Goal: Information Seeking & Learning: Learn about a topic

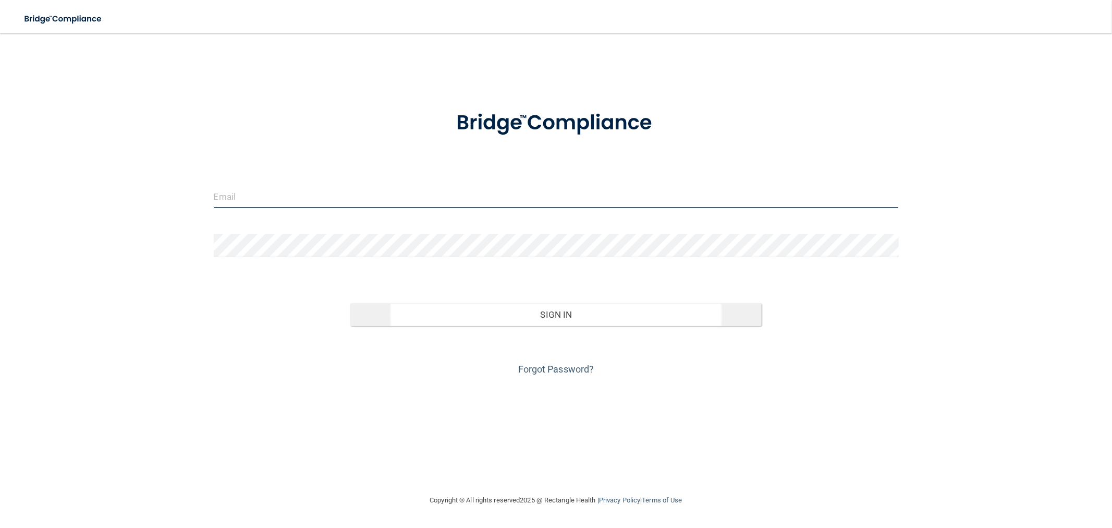
type input "[EMAIL_ADDRESS][DOMAIN_NAME]"
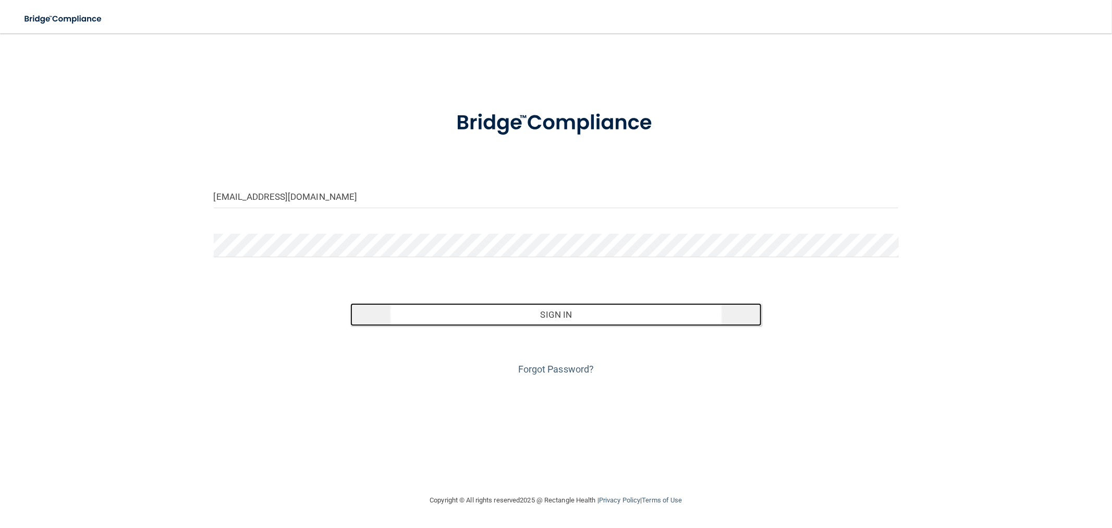
click at [540, 311] on button "Sign In" at bounding box center [555, 314] width 411 height 23
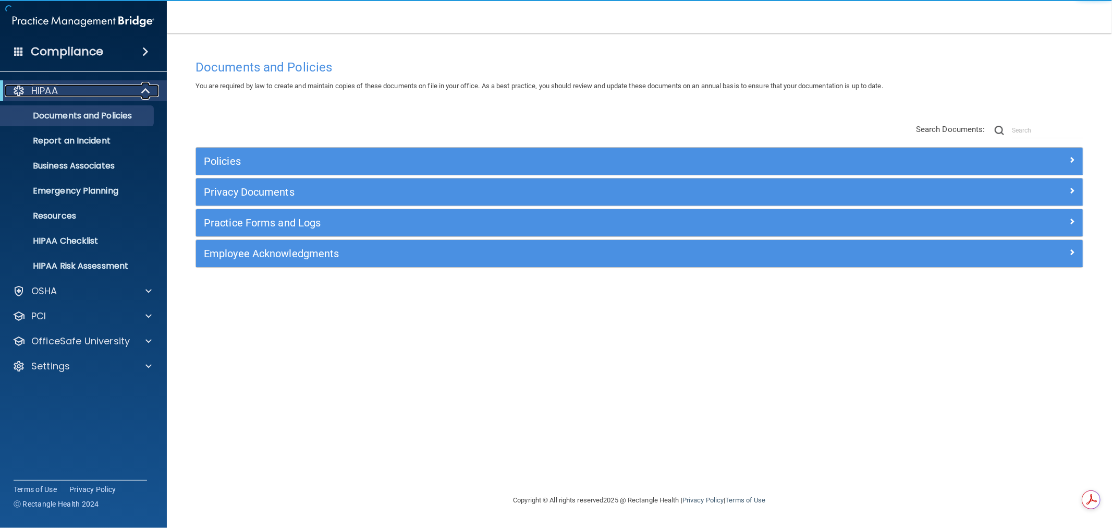
click at [142, 95] on span at bounding box center [146, 90] width 9 height 13
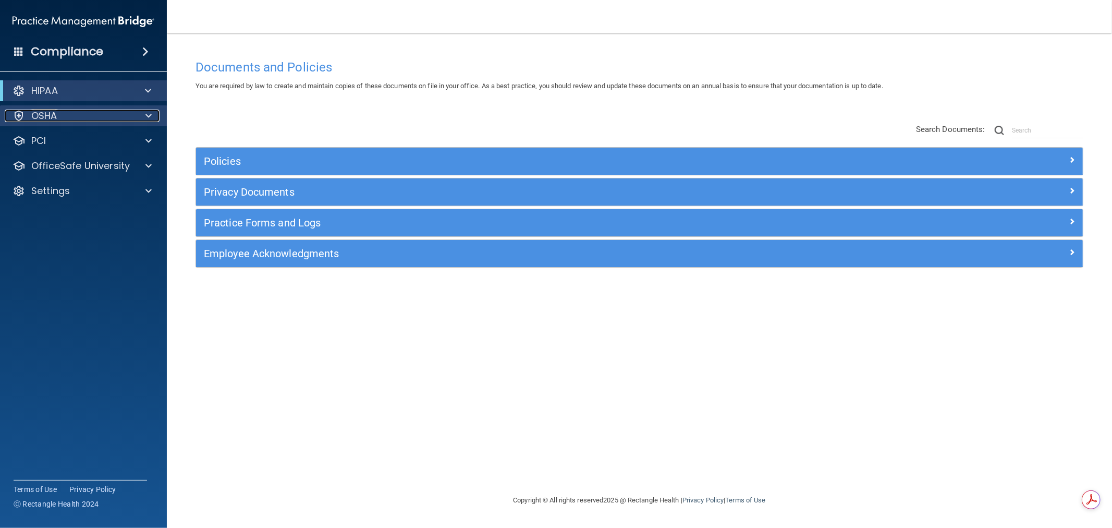
click at [142, 117] on div at bounding box center [147, 115] width 26 height 13
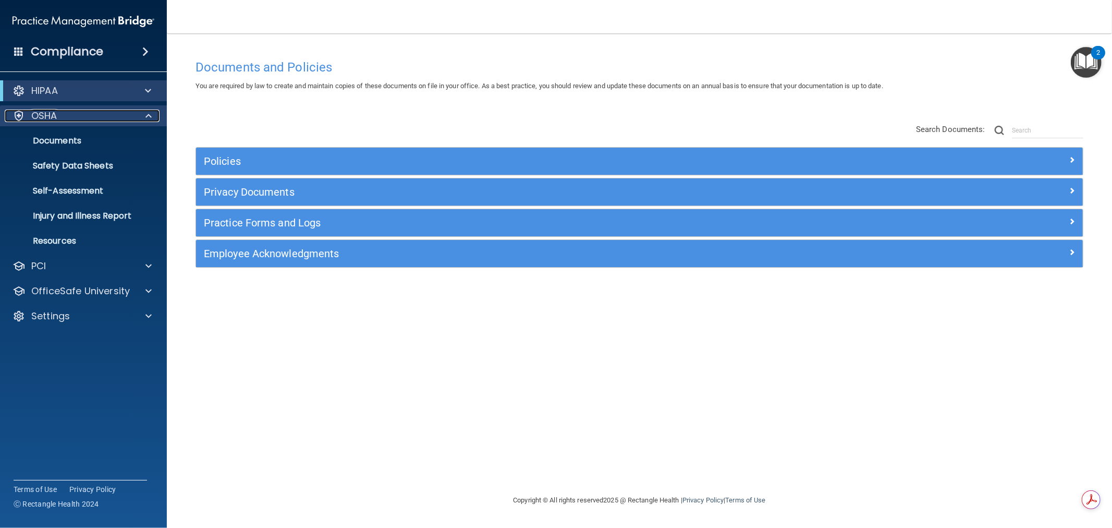
click at [142, 117] on div at bounding box center [147, 115] width 26 height 13
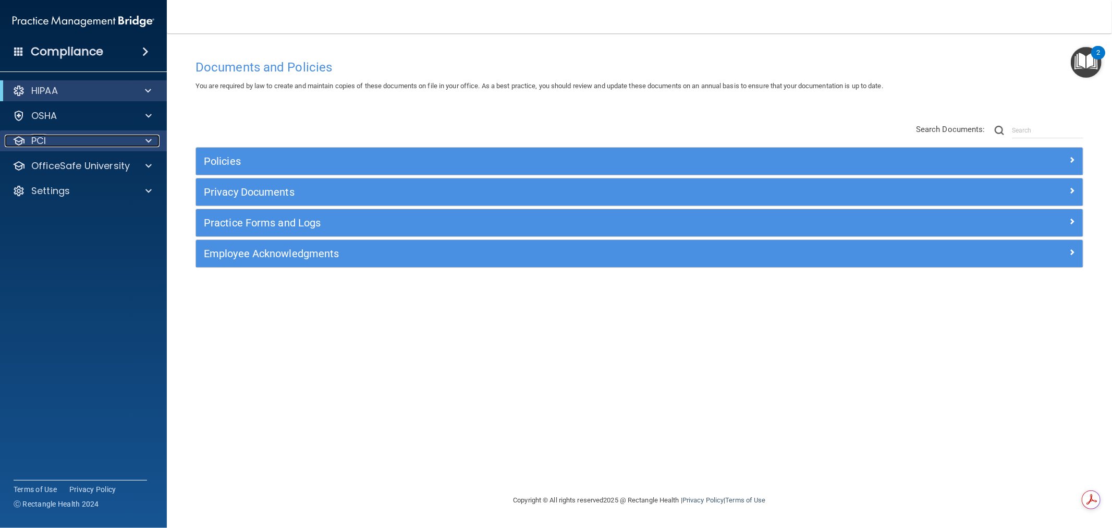
click at [128, 145] on div "PCI" at bounding box center [69, 141] width 129 height 13
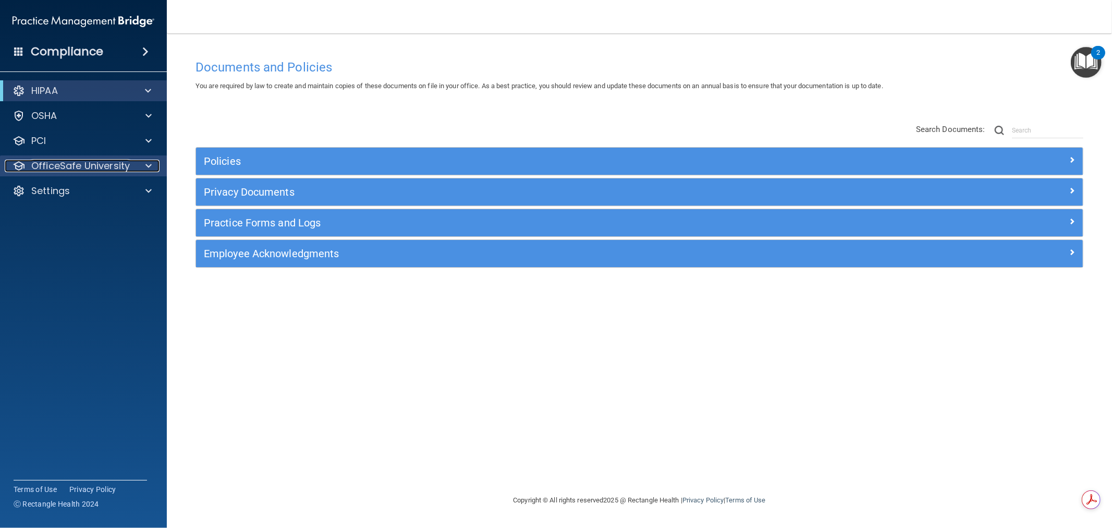
click at [126, 165] on p "OfficeSafe University" at bounding box center [80, 166] width 99 height 13
click at [125, 165] on p "OfficeSafe University" at bounding box center [80, 166] width 99 height 13
click at [127, 193] on div "Settings" at bounding box center [69, 191] width 129 height 13
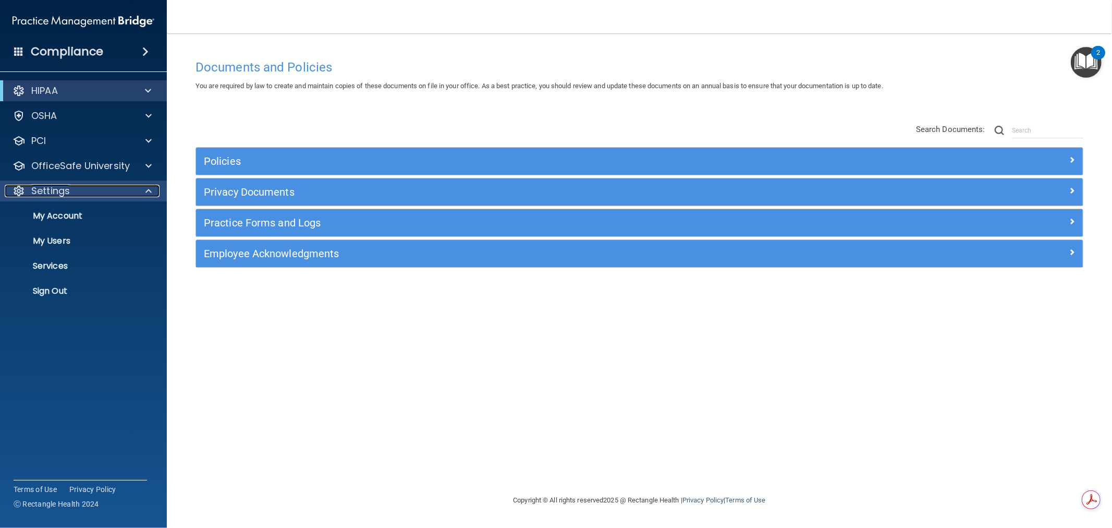
click at [127, 193] on div "Settings" at bounding box center [69, 191] width 129 height 13
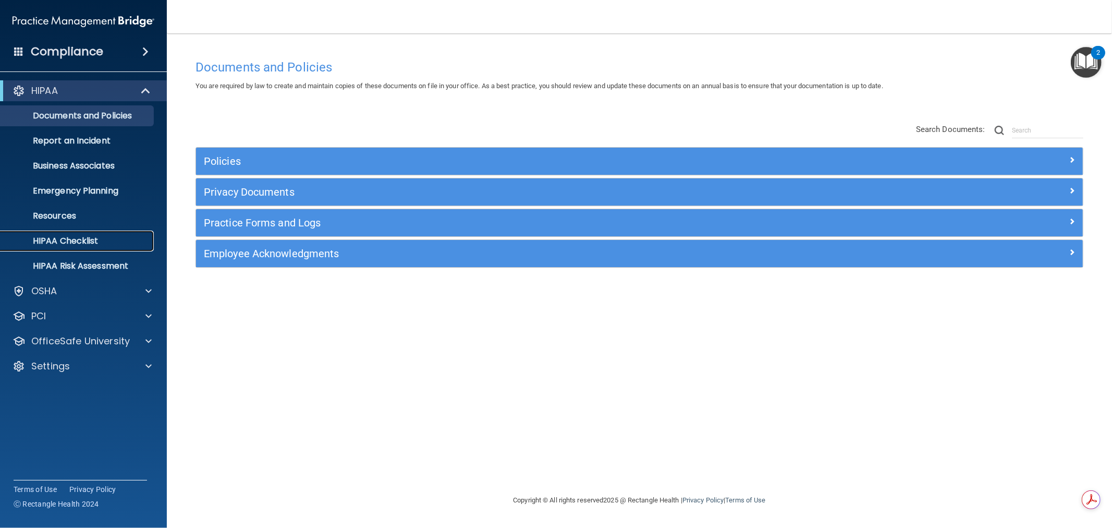
click at [98, 237] on p "HIPAA Checklist" at bounding box center [78, 241] width 142 height 10
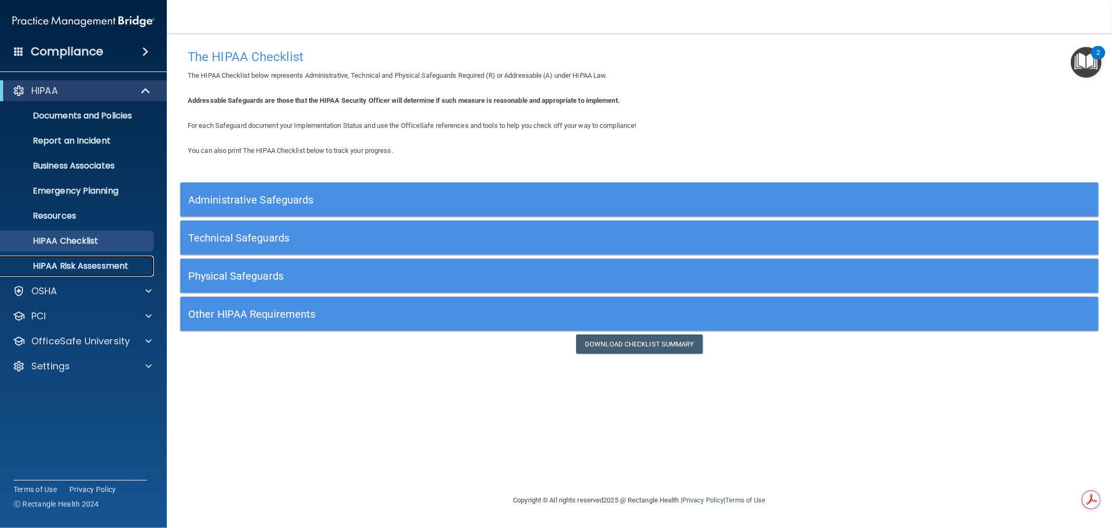
click at [95, 266] on p "HIPAA Risk Assessment" at bounding box center [78, 266] width 142 height 10
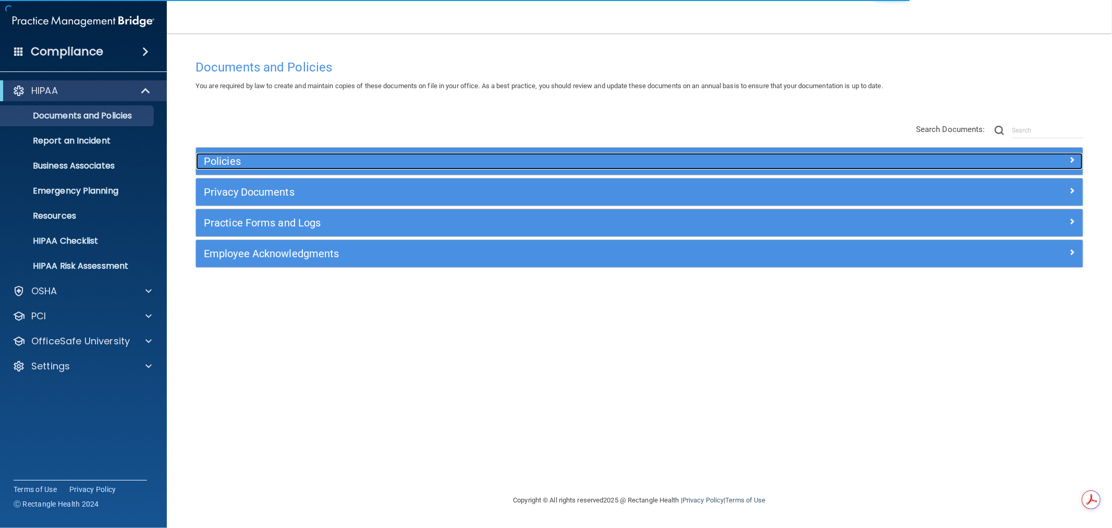
click at [240, 159] on h5 "Policies" at bounding box center [529, 160] width 650 height 11
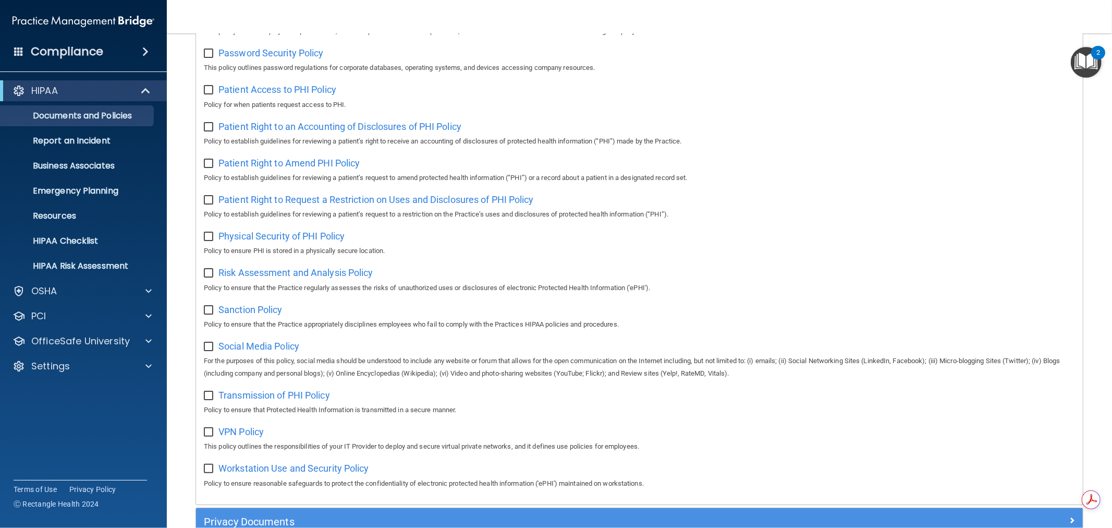
scroll to position [629, 0]
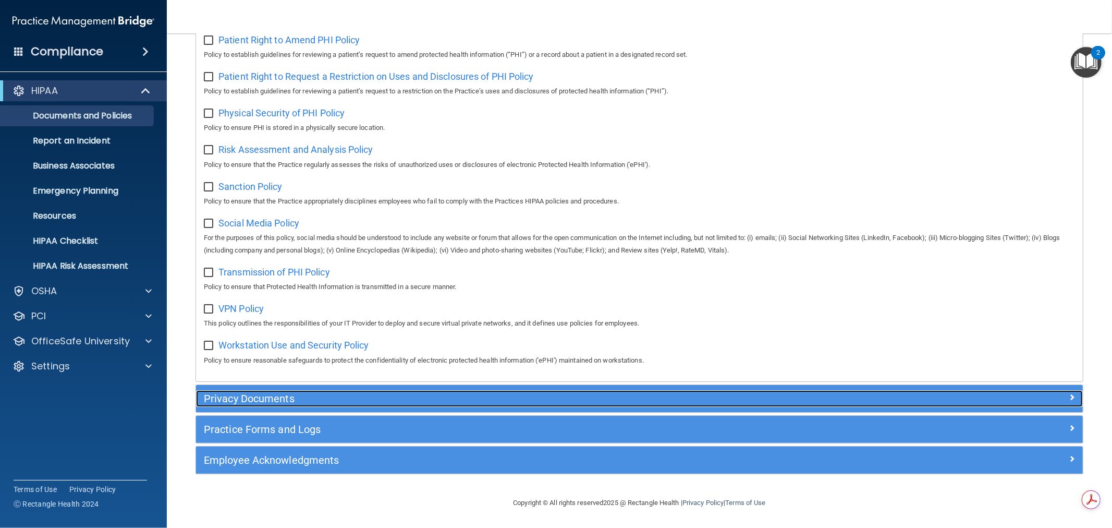
click at [308, 394] on h5 "Privacy Documents" at bounding box center [529, 398] width 650 height 11
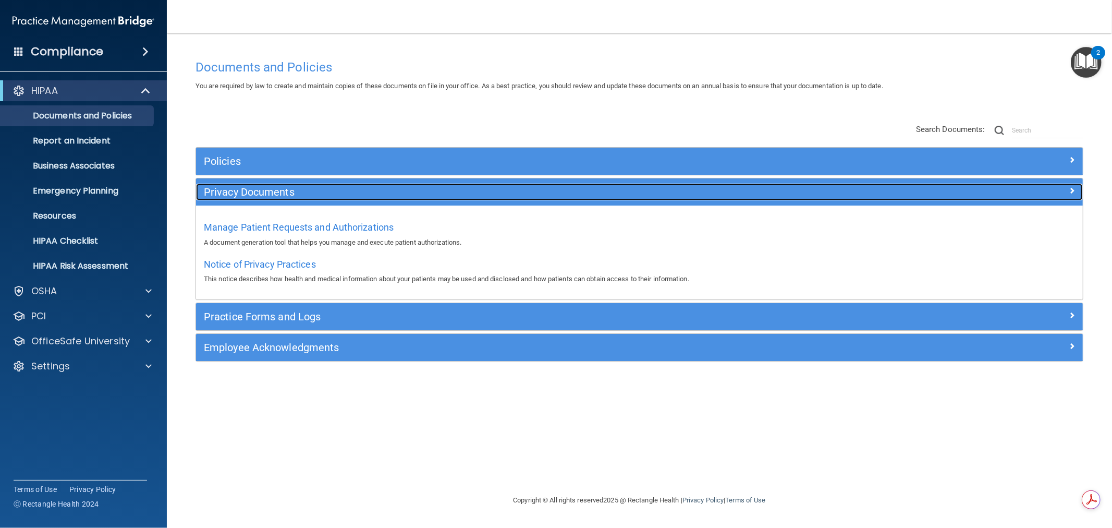
scroll to position [0, 0]
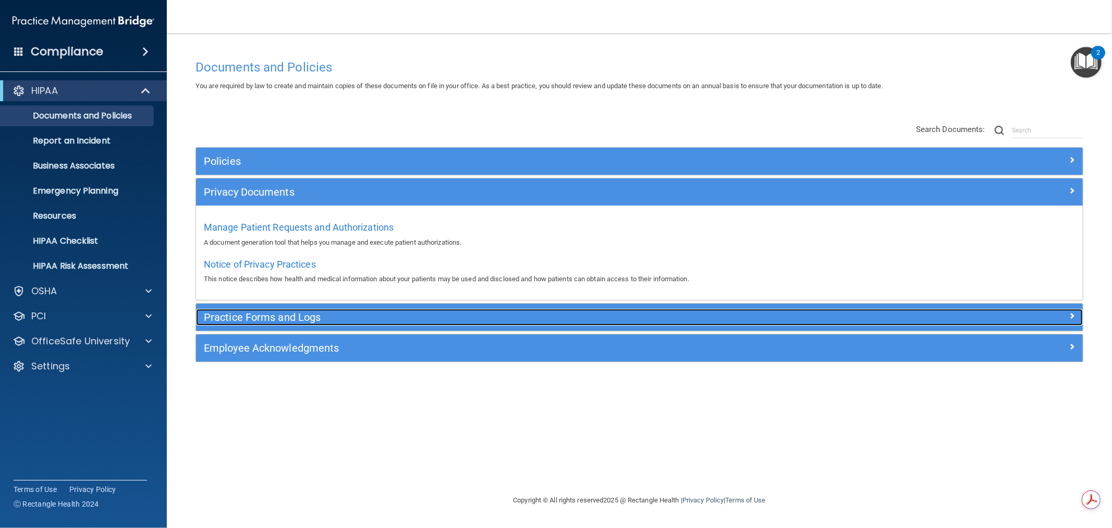
click at [270, 309] on div "Practice Forms and Logs" at bounding box center [528, 317] width 665 height 17
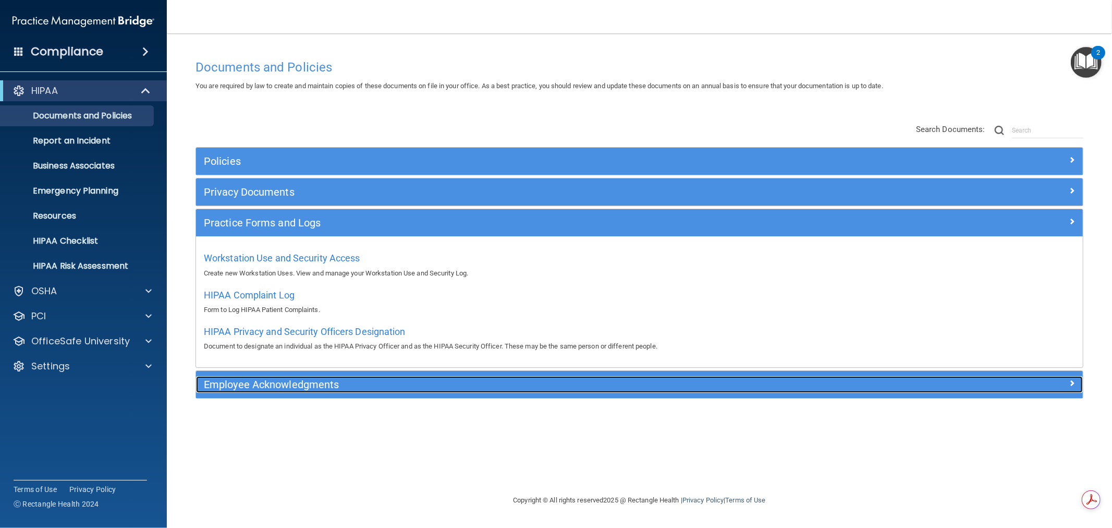
click at [293, 376] on div "Employee Acknowledgments" at bounding box center [528, 384] width 665 height 17
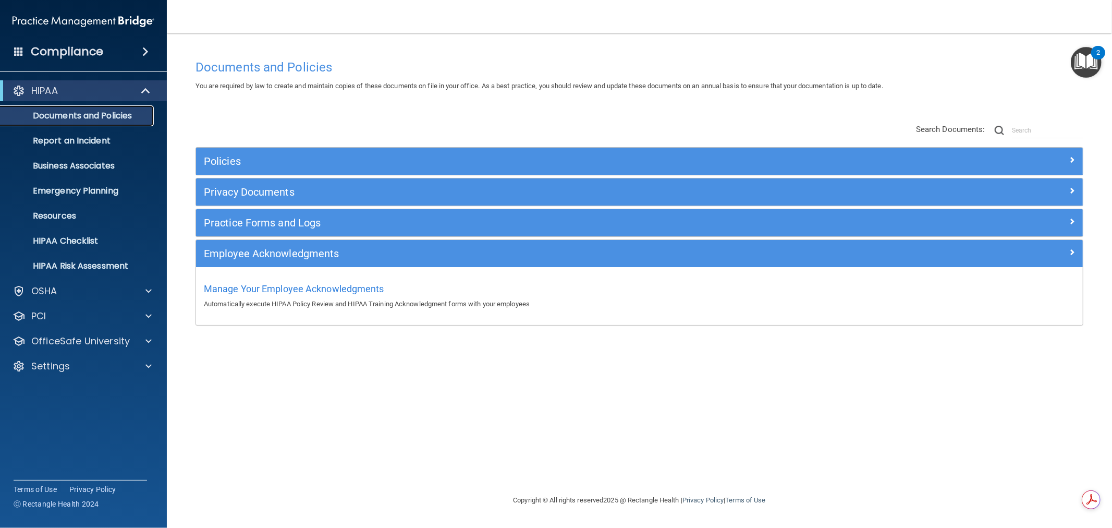
click at [92, 118] on p "Documents and Policies" at bounding box center [78, 116] width 142 height 10
click at [90, 267] on p "HIPAA Risk Assessment" at bounding box center [78, 266] width 142 height 10
